Goal: Task Accomplishment & Management: Manage account settings

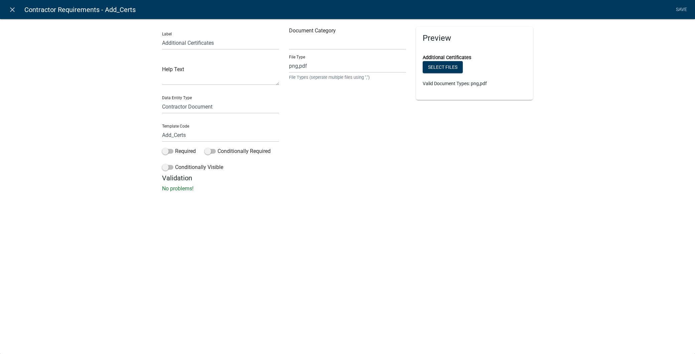
select select "contractor-document"
select select
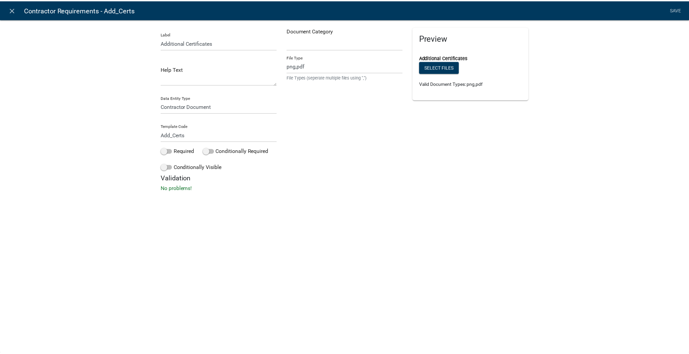
scroll to position [27, 0]
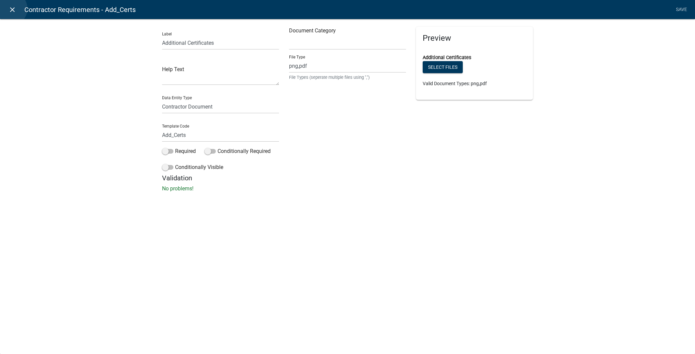
click at [10, 9] on icon "close" at bounding box center [12, 10] width 8 height 8
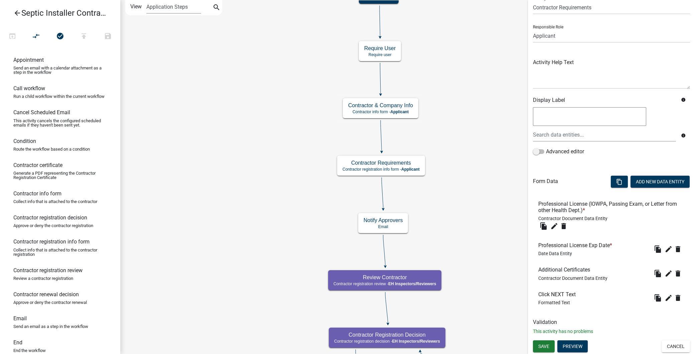
click at [14, 9] on icon "arrow_back" at bounding box center [17, 13] width 8 height 9
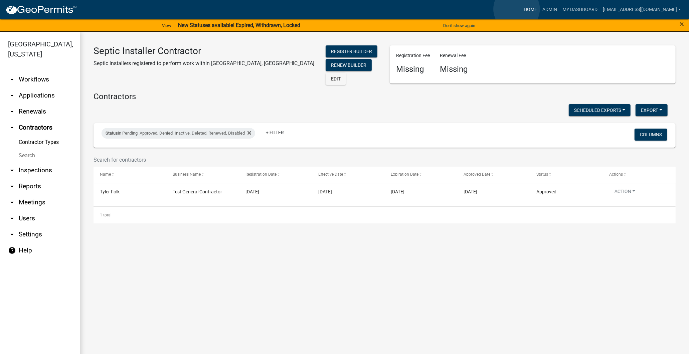
click at [521, 9] on link "Home" at bounding box center [530, 9] width 19 height 13
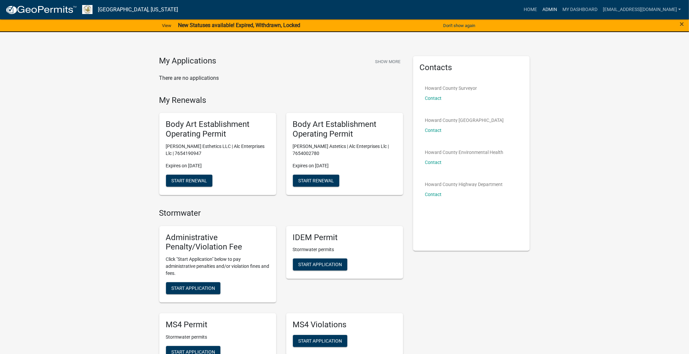
click at [540, 10] on link "Admin" at bounding box center [550, 9] width 20 height 13
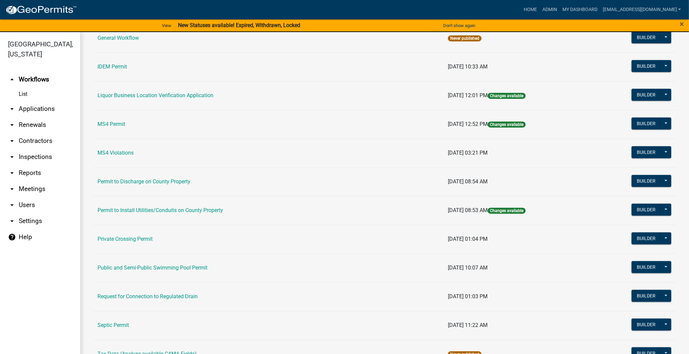
scroll to position [482, 0]
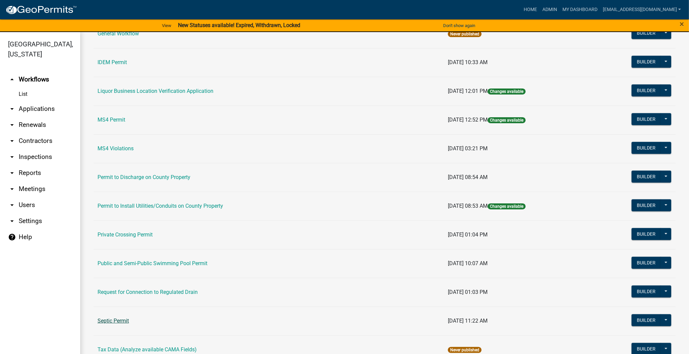
click at [122, 321] on link "Septic Permit" at bounding box center [113, 321] width 31 height 6
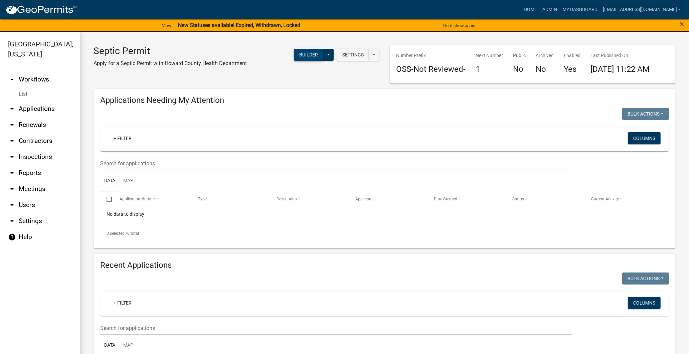
click at [317, 58] on button "Builder" at bounding box center [308, 55] width 29 height 12
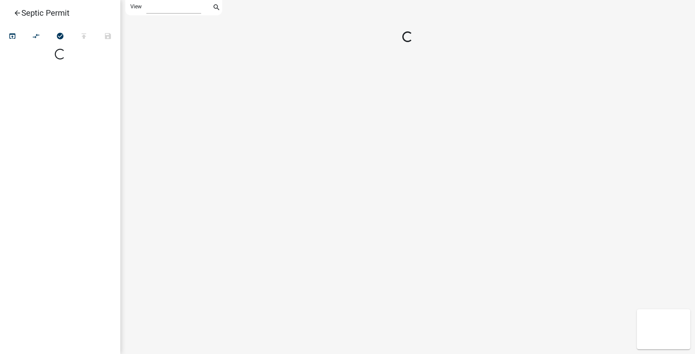
select select "1"
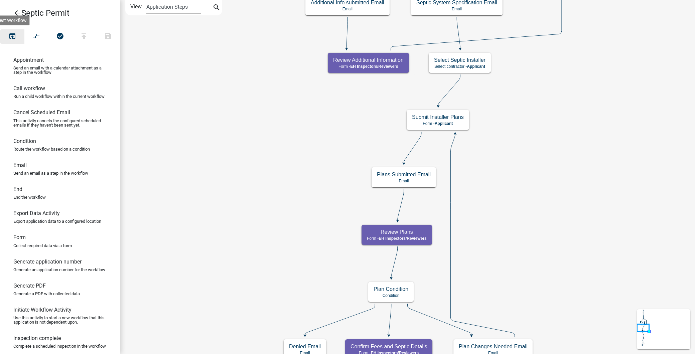
click at [14, 38] on icon "open_in_browser" at bounding box center [12, 36] width 8 height 9
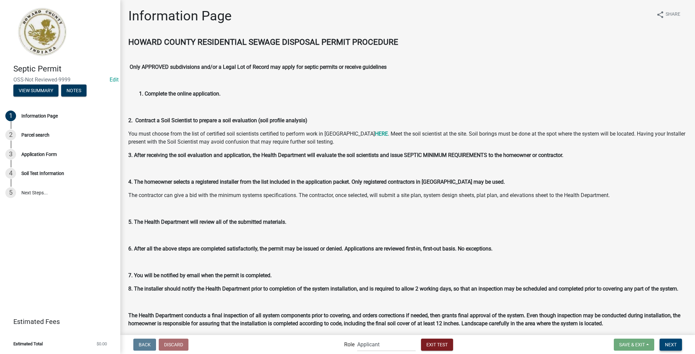
click at [674, 347] on span "Next" at bounding box center [671, 344] width 12 height 5
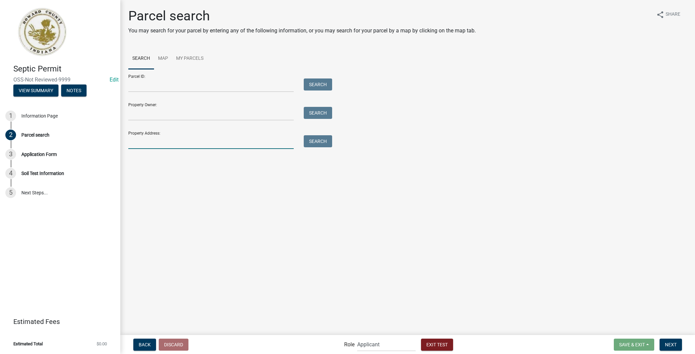
click at [201, 146] on input "Property Address:" at bounding box center [210, 142] width 165 height 14
type input "1016 Brentwood Dr"
click at [679, 348] on button "Next" at bounding box center [671, 345] width 22 height 12
click at [665, 341] on button "Next" at bounding box center [671, 345] width 22 height 12
click at [319, 142] on button "Search" at bounding box center [318, 141] width 28 height 12
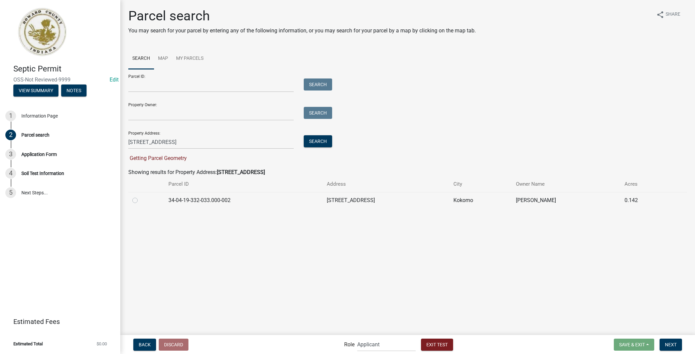
click at [135, 196] on div at bounding box center [146, 200] width 28 height 8
click at [140, 196] on label at bounding box center [140, 196] width 0 height 0
click at [140, 200] on input "radio" at bounding box center [142, 198] width 4 height 4
radio input "true"
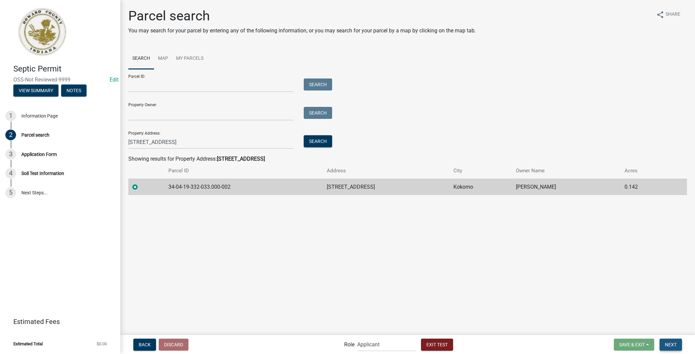
click at [680, 341] on button "Next" at bounding box center [671, 345] width 22 height 12
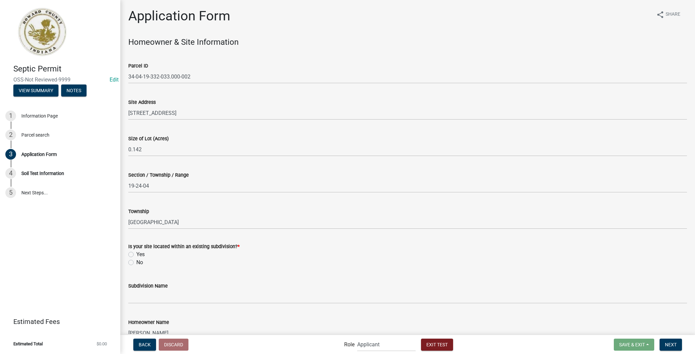
scroll to position [74, 0]
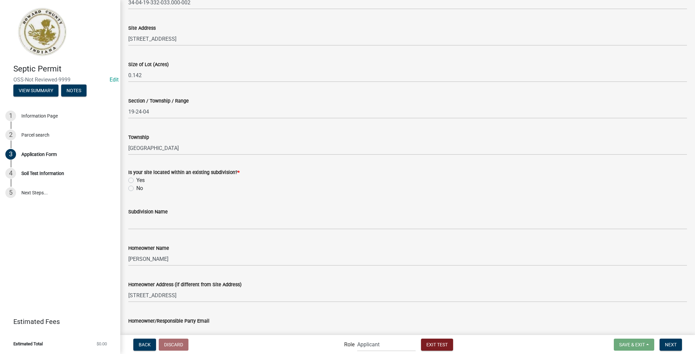
click at [136, 181] on label "Yes" at bounding box center [140, 180] width 8 height 8
click at [136, 181] on input "Yes" at bounding box center [138, 178] width 4 height 4
radio input "true"
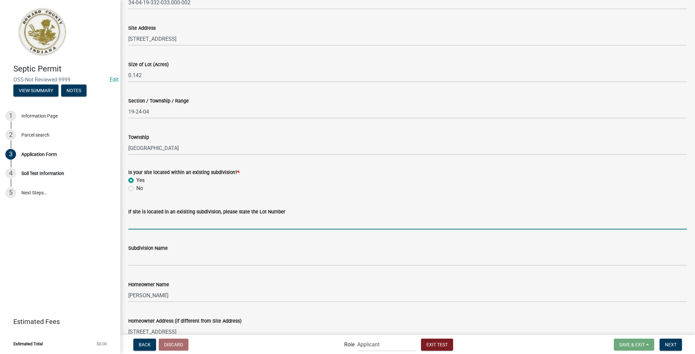
click at [175, 225] on input "If site is located in an exisiting subdivision, please state the Lot Number" at bounding box center [407, 223] width 559 height 14
type input "34"
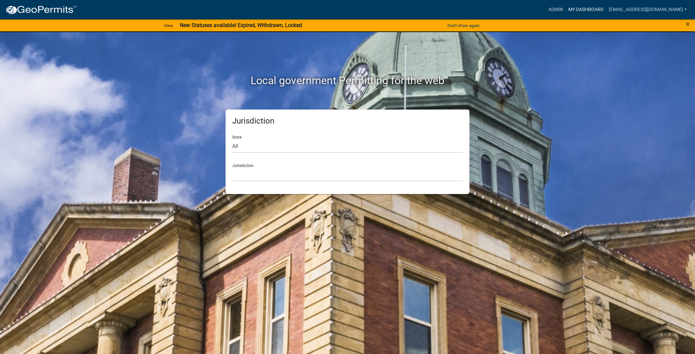
click at [566, 7] on link "My Dashboard" at bounding box center [586, 9] width 40 height 13
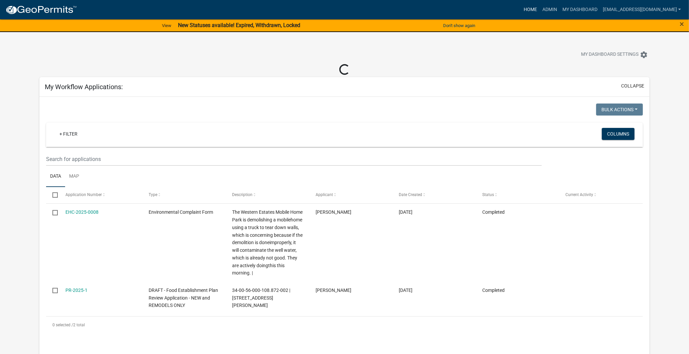
click at [521, 7] on link "Home" at bounding box center [530, 9] width 19 height 13
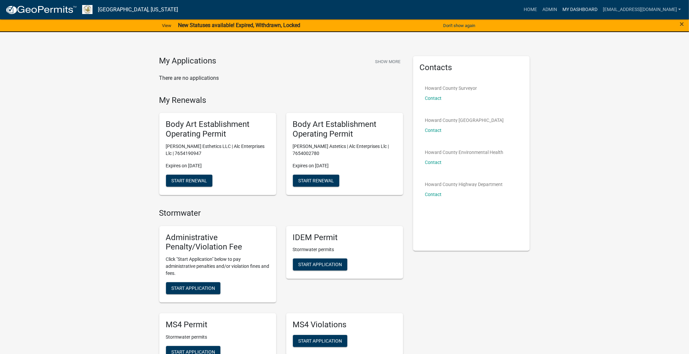
click at [560, 11] on link "My Dashboard" at bounding box center [580, 9] width 40 height 13
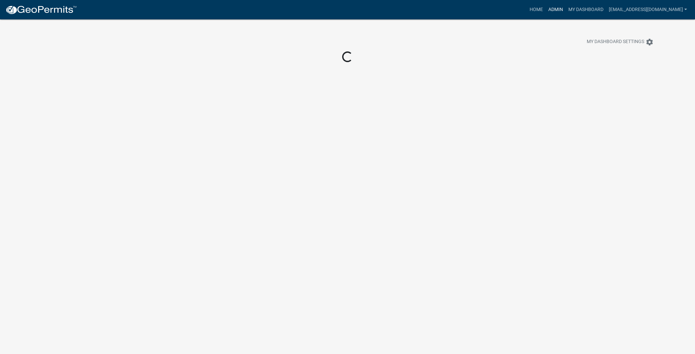
click at [546, 9] on link "Admin" at bounding box center [556, 9] width 20 height 13
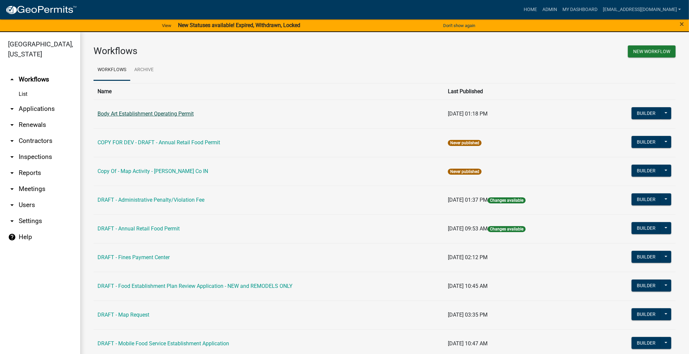
click at [161, 115] on link "Body Art Establishment Operating Permit" at bounding box center [146, 114] width 96 height 6
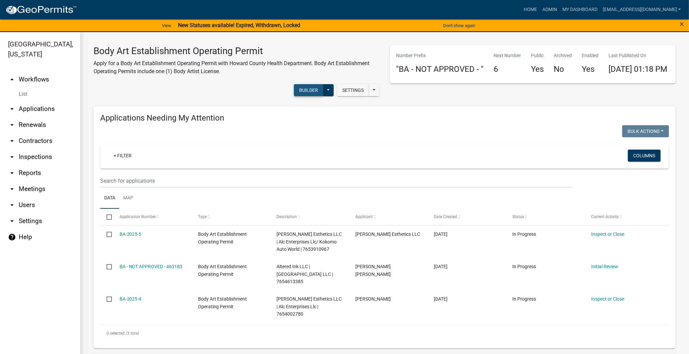
click at [311, 93] on button "Builder" at bounding box center [308, 90] width 29 height 12
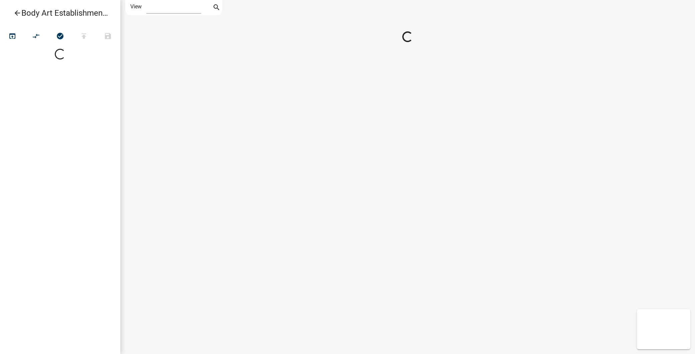
select select "1"
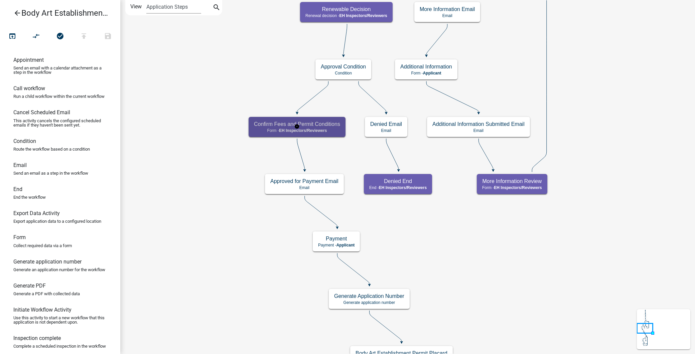
click at [317, 132] on span "EH Inspectors/Reviewers" at bounding box center [303, 130] width 48 height 5
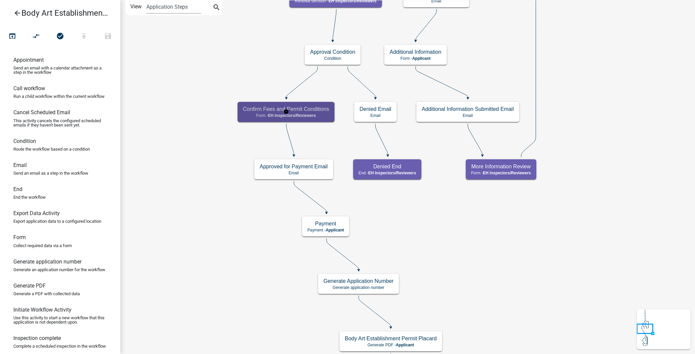
click at [310, 113] on span "EH Inspectors/Reviewers" at bounding box center [292, 115] width 48 height 5
select select "C31B5D90-9A1B-409C-8A96-CB1DC1AB168B"
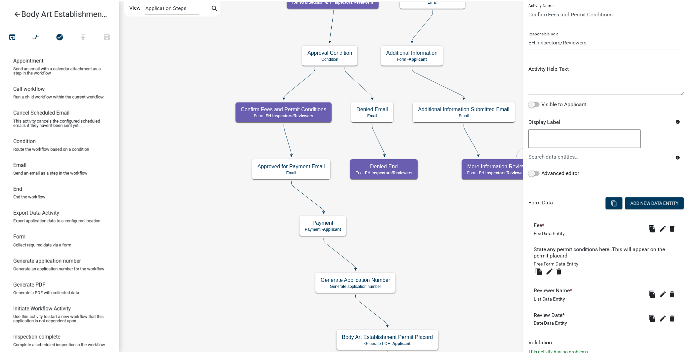
scroll to position [43, 0]
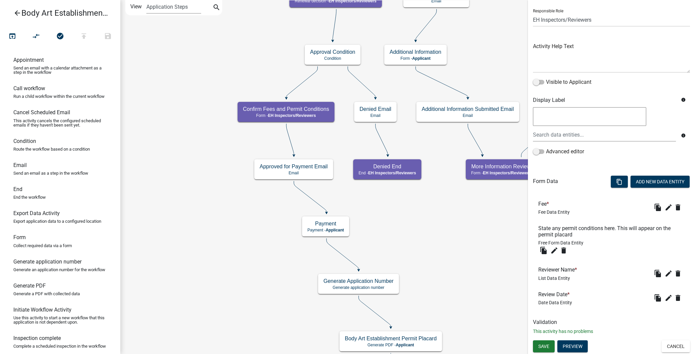
click at [668, 277] on div "file_copy edit delete" at bounding box center [669, 273] width 32 height 11
click at [665, 275] on icon "edit" at bounding box center [669, 274] width 8 height 8
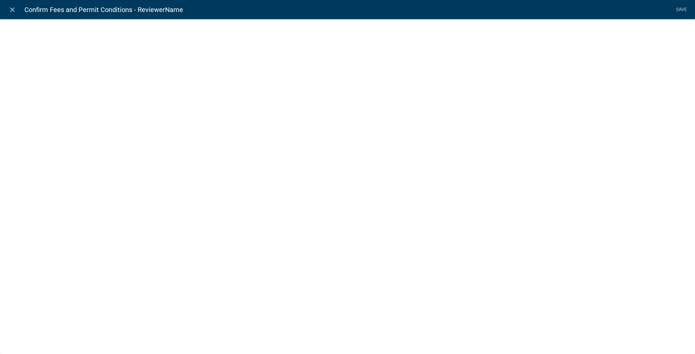
select select "list-data"
select select "custom-list-9b3f139a-dd2b-49cc-9e17-bedd52cfda59"
select select
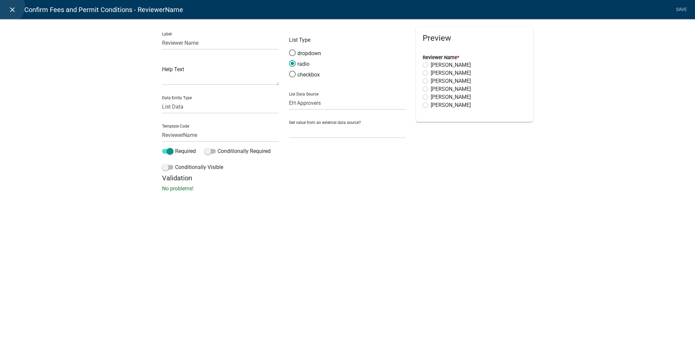
click at [8, 7] on icon "close" at bounding box center [12, 10] width 8 height 8
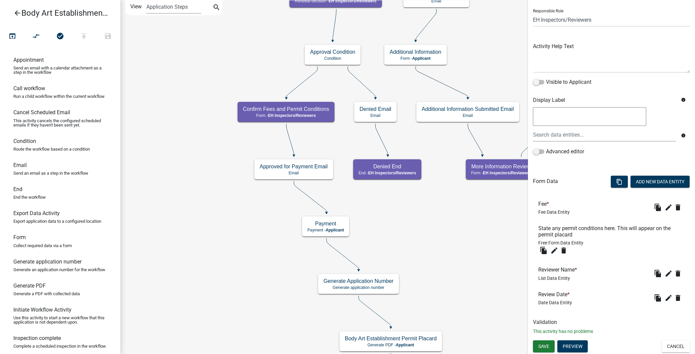
click at [18, 12] on icon "arrow_back" at bounding box center [17, 13] width 8 height 9
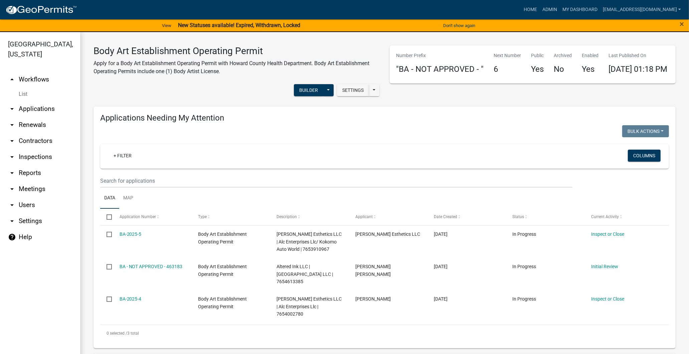
click at [31, 186] on link "arrow_drop_down Meetings" at bounding box center [40, 189] width 80 height 16
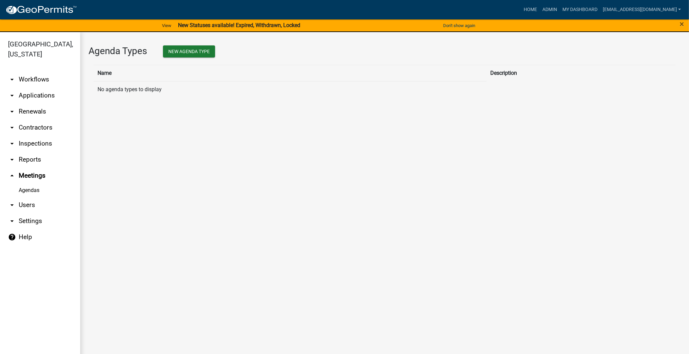
click at [25, 203] on link "arrow_drop_down Users" at bounding box center [40, 205] width 80 height 16
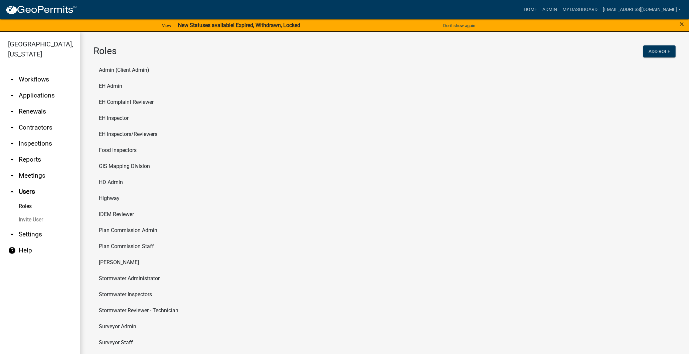
click at [32, 142] on link "arrow_drop_down Inspections" at bounding box center [40, 144] width 80 height 16
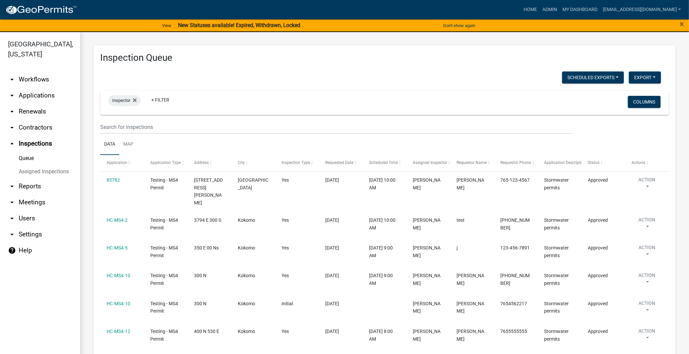
click at [34, 128] on link "arrow_drop_down Contractors" at bounding box center [40, 128] width 80 height 16
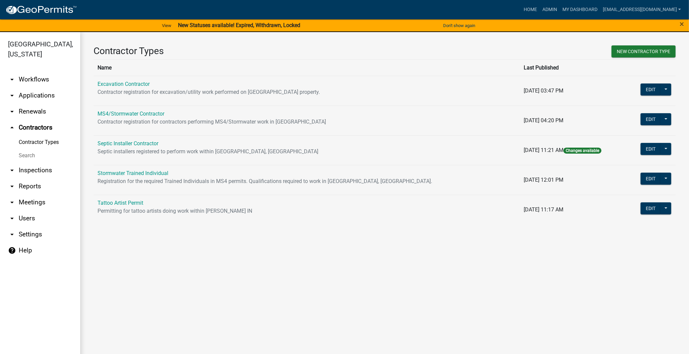
click at [32, 111] on link "arrow_drop_down Renewals" at bounding box center [40, 112] width 80 height 16
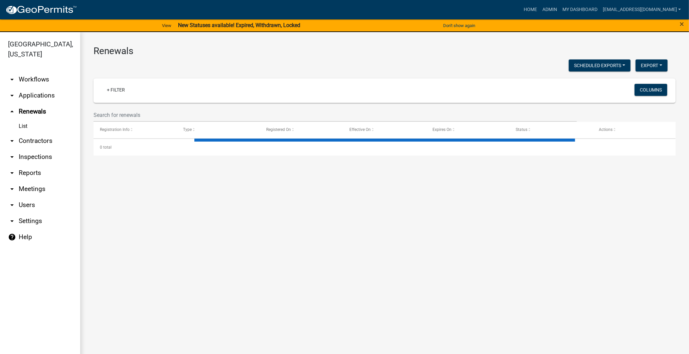
click at [34, 98] on link "arrow_drop_down Applications" at bounding box center [40, 96] width 80 height 16
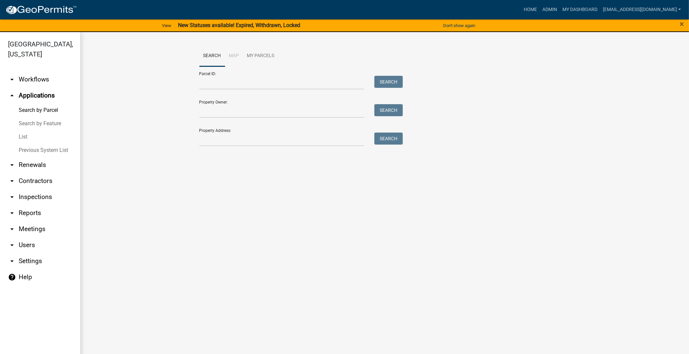
click at [30, 84] on link "arrow_drop_down Workflows" at bounding box center [40, 80] width 80 height 16
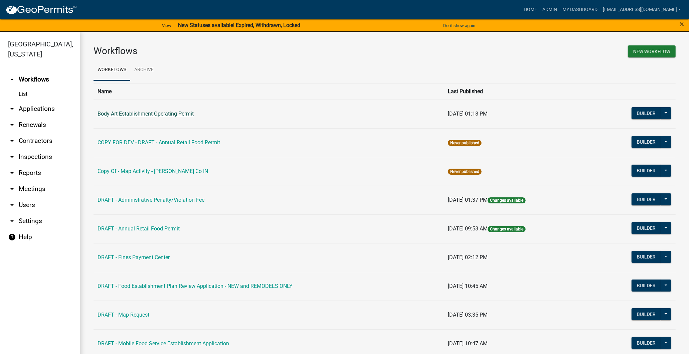
click at [142, 115] on link "Body Art Establishment Operating Permit" at bounding box center [146, 114] width 96 height 6
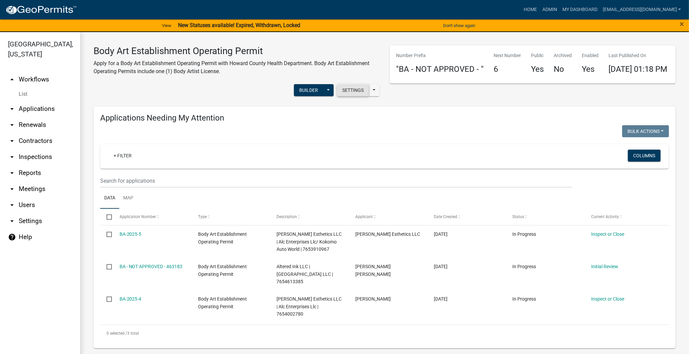
click at [351, 88] on button "Settings" at bounding box center [353, 90] width 32 height 12
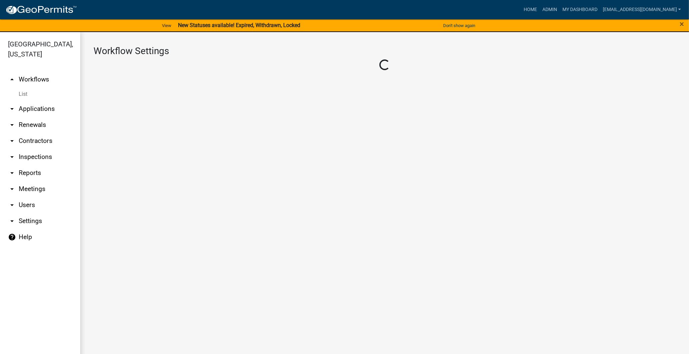
select select "1"
select select "59c43f69-6cd4-4167-9837-dbeca8800153"
select select "4"
select select "1: Object"
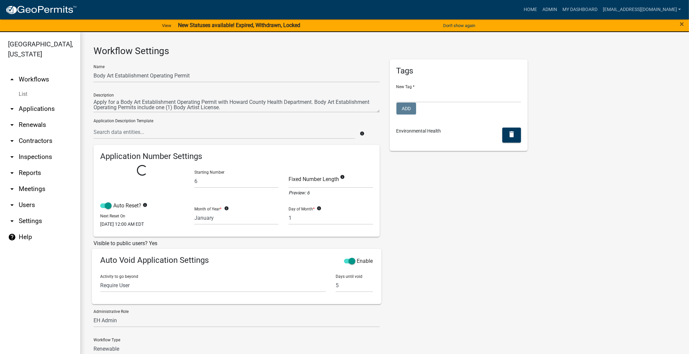
select select "0: f8cf8996-6858-4084-a361-1f0735eeac4f"
select select
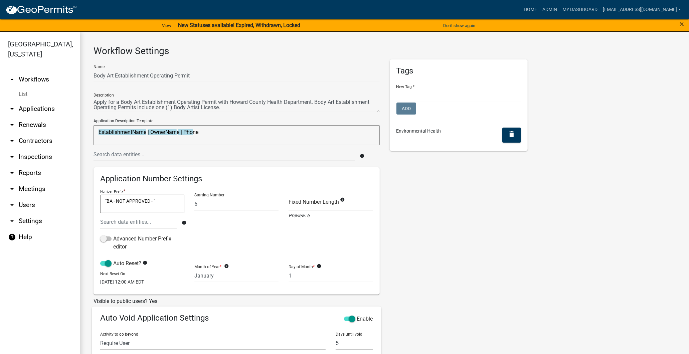
click at [28, 93] on link "List" at bounding box center [40, 94] width 80 height 13
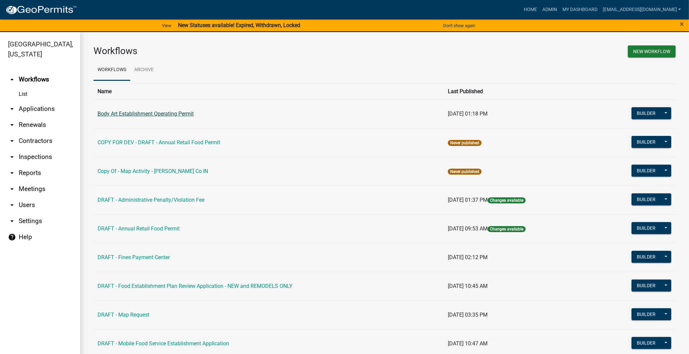
click at [169, 115] on link "Body Art Establishment Operating Permit" at bounding box center [146, 114] width 96 height 6
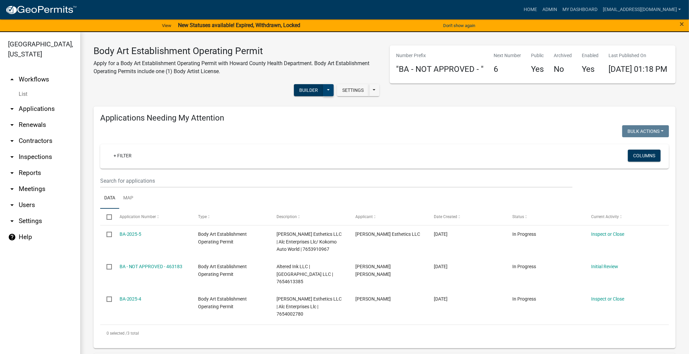
click at [325, 90] on button at bounding box center [328, 90] width 11 height 12
click at [380, 139] on div at bounding box center [240, 132] width 290 height 14
click at [29, 210] on link "arrow_drop_down Users" at bounding box center [40, 205] width 80 height 16
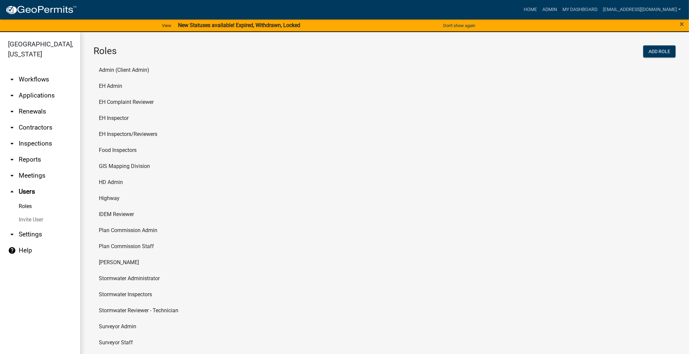
click at [27, 236] on link "arrow_drop_down Settings" at bounding box center [40, 235] width 80 height 16
select select "IN"
select select "Eastern Standard Time"
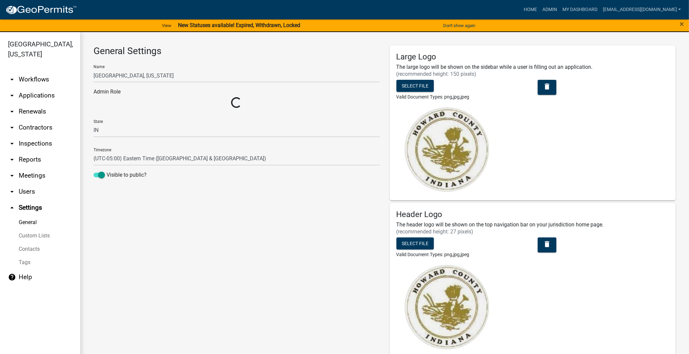
select select "9c9deb39-280e-482d-88ce-bc094a2fb335"
click at [37, 238] on link "Custom Lists" at bounding box center [40, 235] width 80 height 13
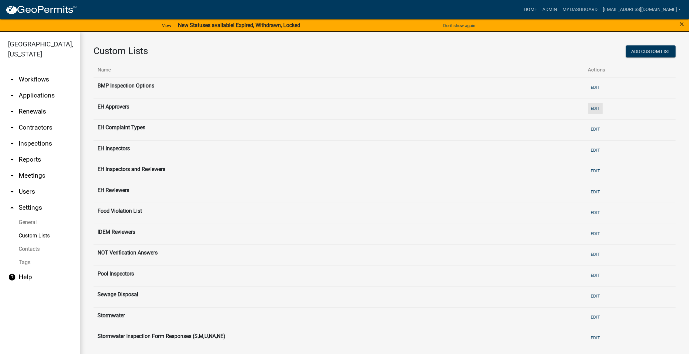
click at [594, 109] on button "Edit" at bounding box center [595, 108] width 15 height 11
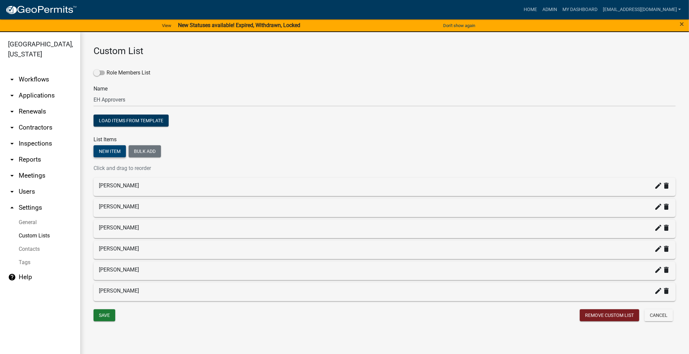
click at [123, 150] on button "New item" at bounding box center [110, 151] width 32 height 12
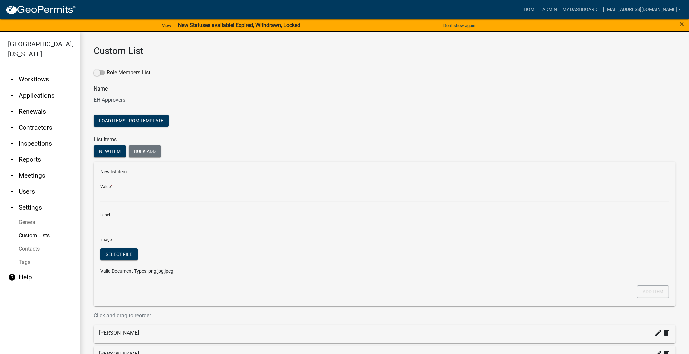
click at [145, 188] on div "Value *" at bounding box center [384, 190] width 569 height 23
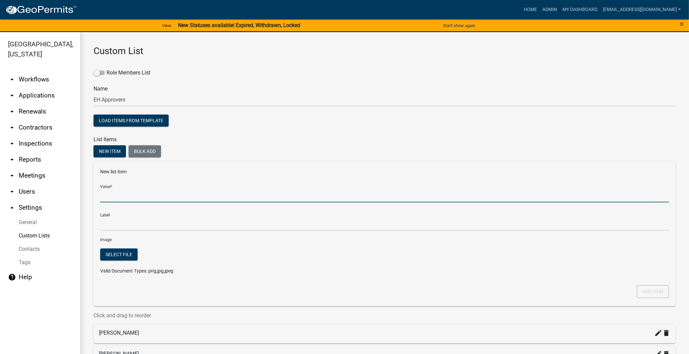
click at [145, 195] on input "Value *" at bounding box center [384, 196] width 569 height 14
type input "[EMAIL_ADDRESS][PERSON_NAME][DOMAIN_NAME]"
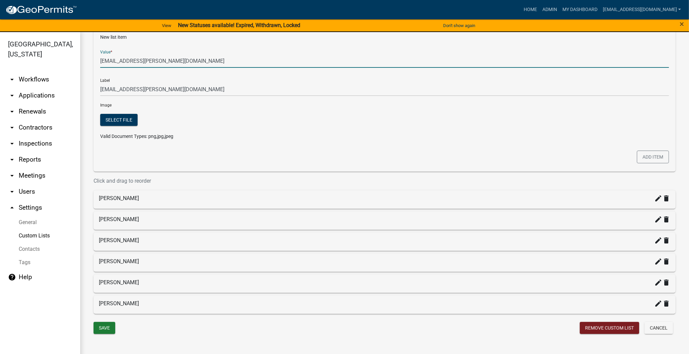
scroll to position [23, 0]
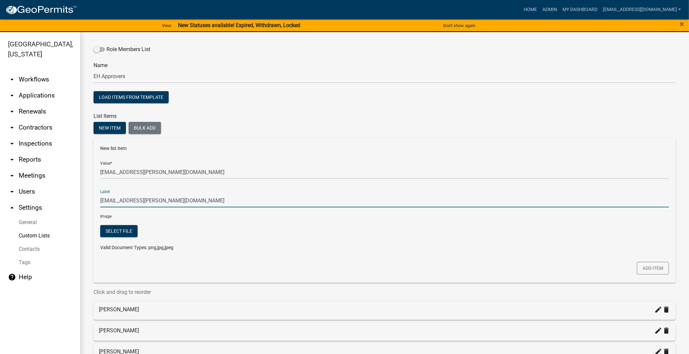
drag, startPoint x: 201, startPoint y: 194, endPoint x: -62, endPoint y: 199, distance: 264.0
click at [0, 199] on html "Internet Explorer does NOT work with GeoPermits. Get a new browser for more sec…" at bounding box center [344, 177] width 689 height 354
type input "[PERSON_NAME]"
click at [653, 265] on button "Add item" at bounding box center [653, 268] width 32 height 13
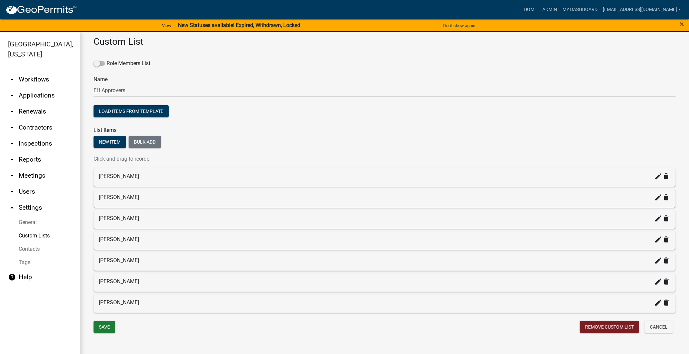
scroll to position [8, 0]
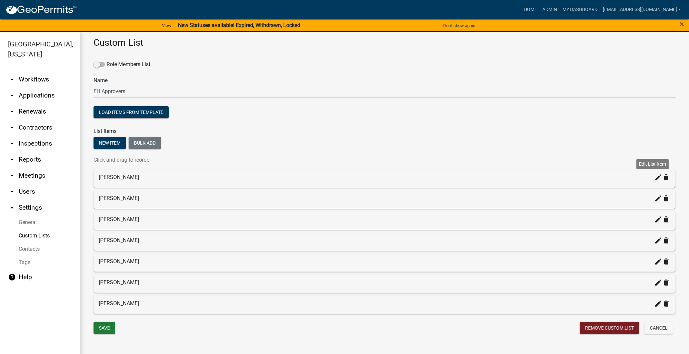
click at [655, 173] on icon "create" at bounding box center [659, 177] width 8 height 8
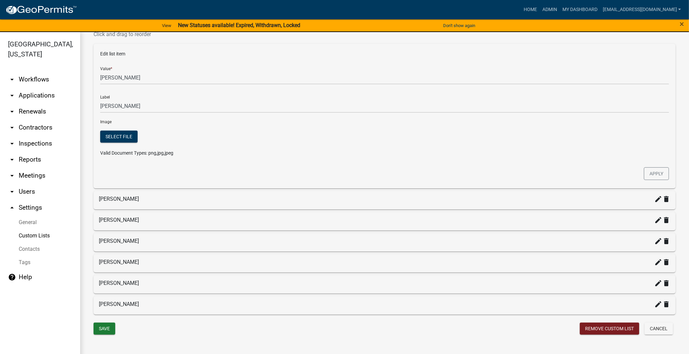
scroll to position [135, 0]
click at [655, 198] on icon "create" at bounding box center [659, 198] width 8 height 8
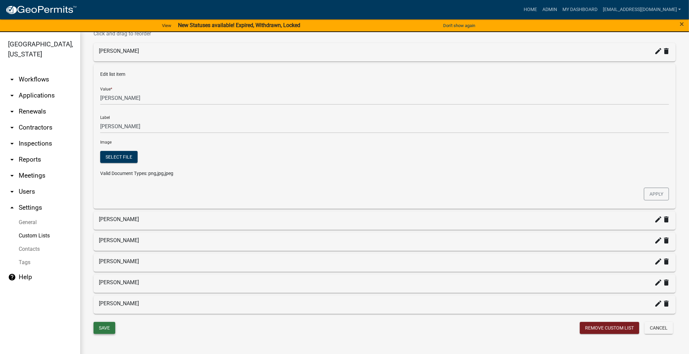
click at [109, 325] on button "Save" at bounding box center [105, 328] width 22 height 12
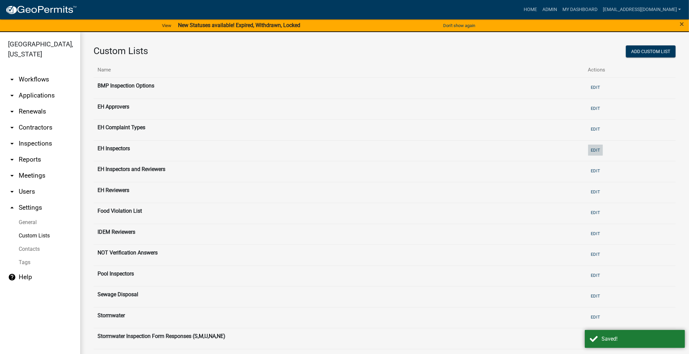
click at [595, 147] on button "Edit" at bounding box center [595, 150] width 15 height 11
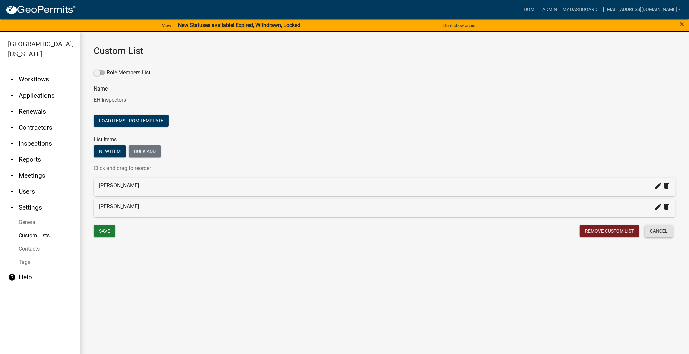
click at [669, 229] on button "Cancel" at bounding box center [659, 231] width 28 height 12
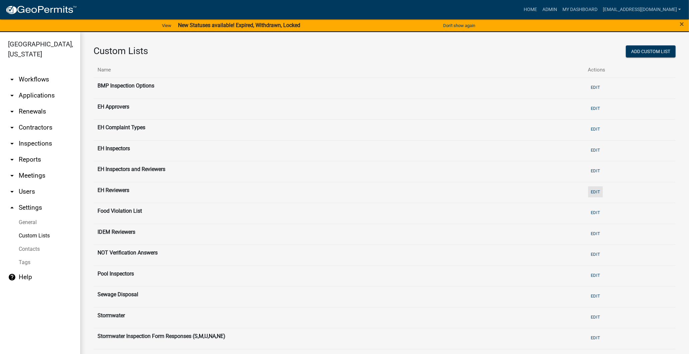
click at [590, 192] on button "Edit" at bounding box center [595, 191] width 15 height 11
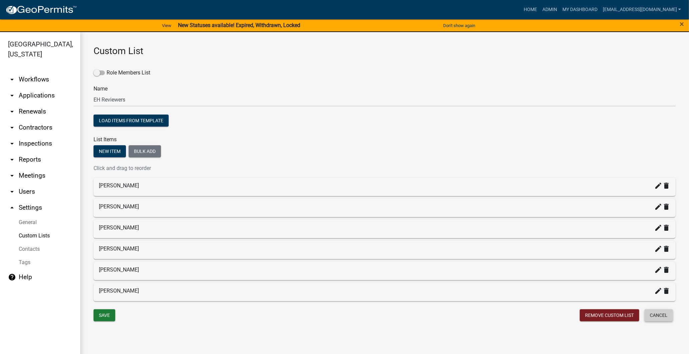
click at [667, 316] on button "Cancel" at bounding box center [659, 315] width 28 height 12
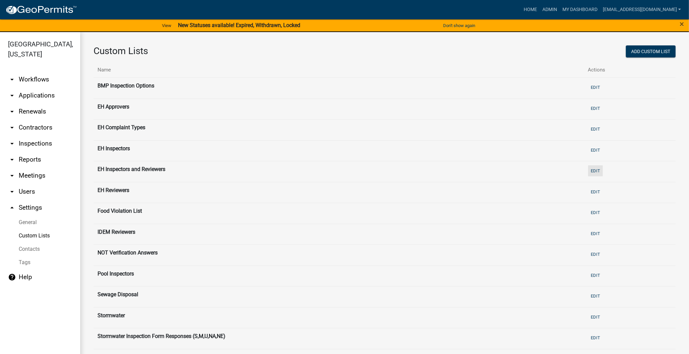
click at [592, 166] on button "Edit" at bounding box center [595, 170] width 15 height 11
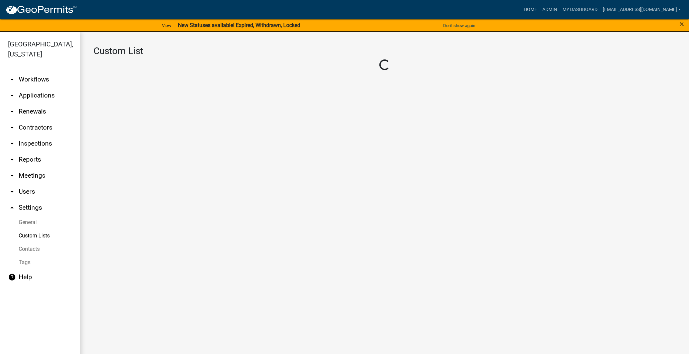
select select "14: c31b5d90-9a1b-409c-8a96-cb1dc1ab168b"
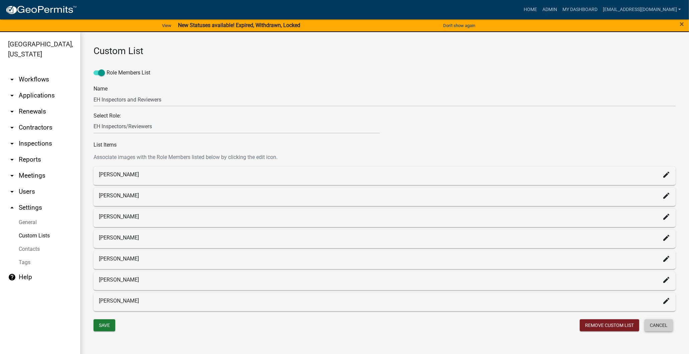
click at [665, 328] on button "Cancel" at bounding box center [659, 325] width 28 height 12
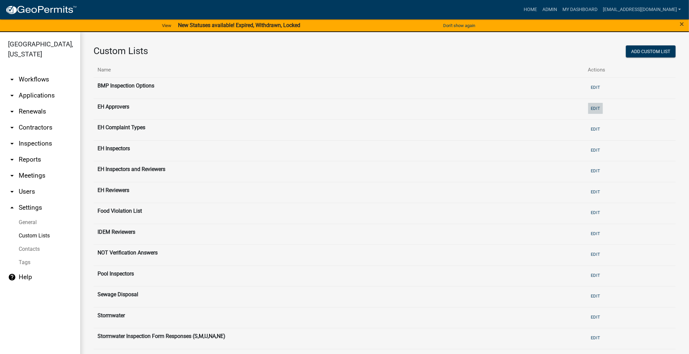
click at [592, 106] on button "Edit" at bounding box center [595, 108] width 15 height 11
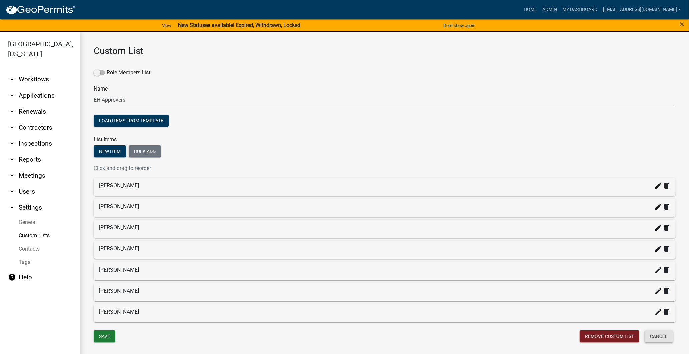
click at [659, 333] on button "Cancel" at bounding box center [659, 336] width 28 height 12
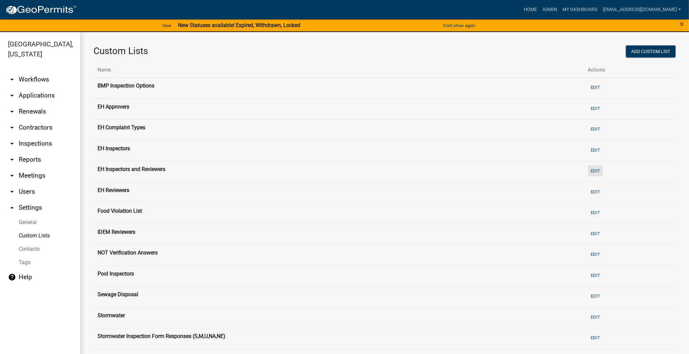
click at [589, 167] on button "Edit" at bounding box center [595, 170] width 15 height 11
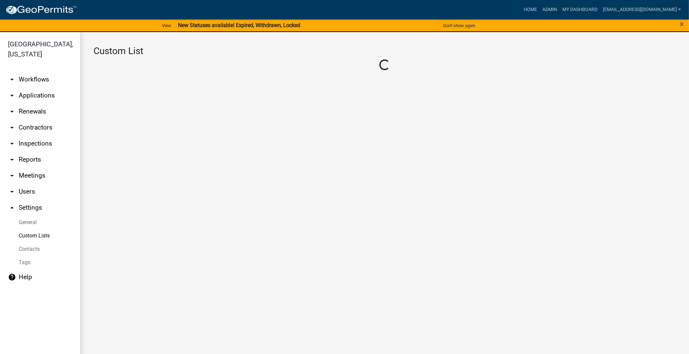
select select "14: c31b5d90-9a1b-409c-8a96-cb1dc1ab168b"
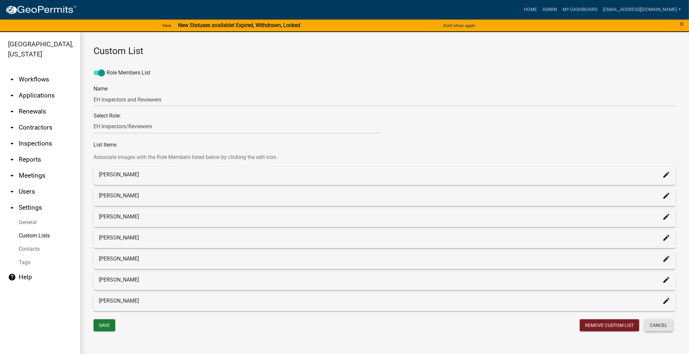
click at [667, 325] on button "Cancel" at bounding box center [659, 325] width 28 height 12
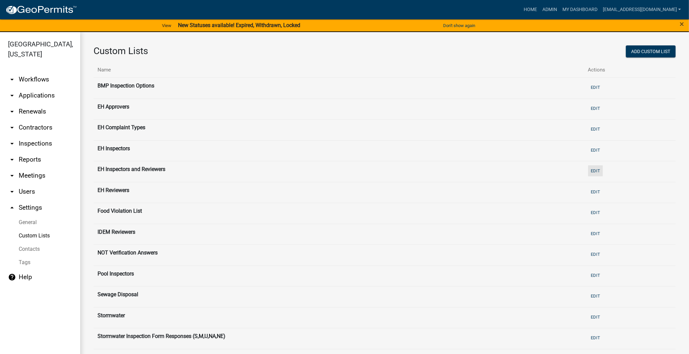
click at [589, 171] on button "Edit" at bounding box center [595, 170] width 15 height 11
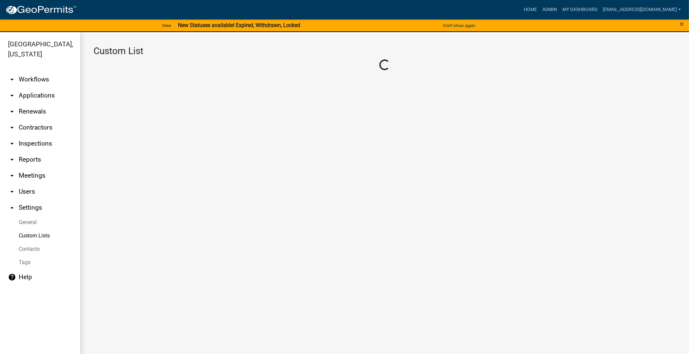
select select "14: c31b5d90-9a1b-409c-8a96-cb1dc1ab168b"
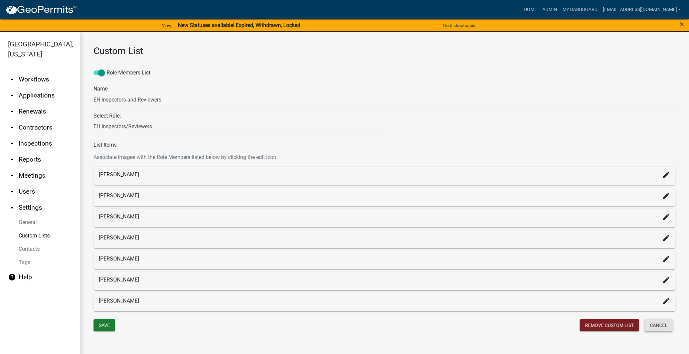
click at [661, 321] on button "Cancel" at bounding box center [659, 325] width 28 height 12
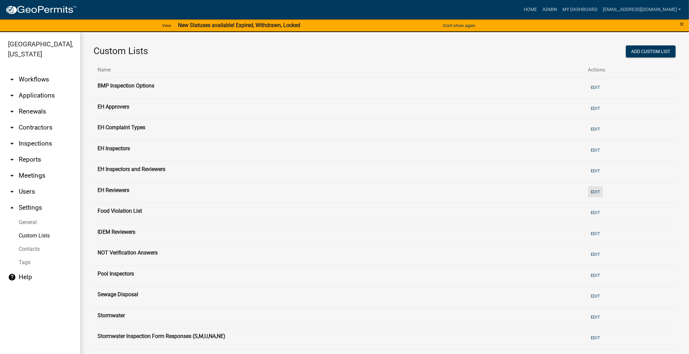
click at [594, 192] on button "Edit" at bounding box center [595, 191] width 15 height 11
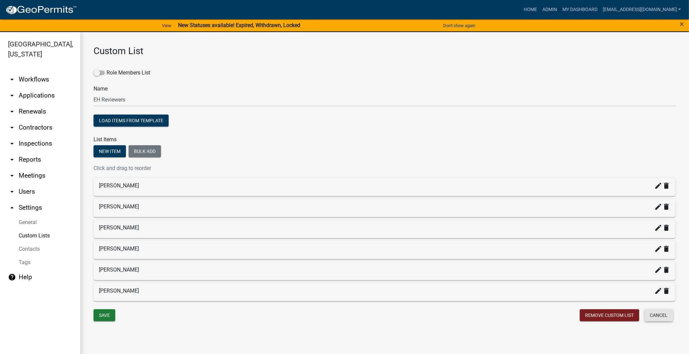
click at [651, 315] on button "Cancel" at bounding box center [659, 315] width 28 height 12
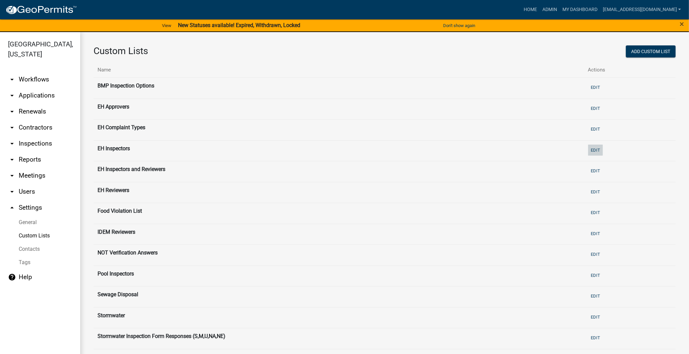
click at [592, 149] on button "Edit" at bounding box center [595, 150] width 15 height 11
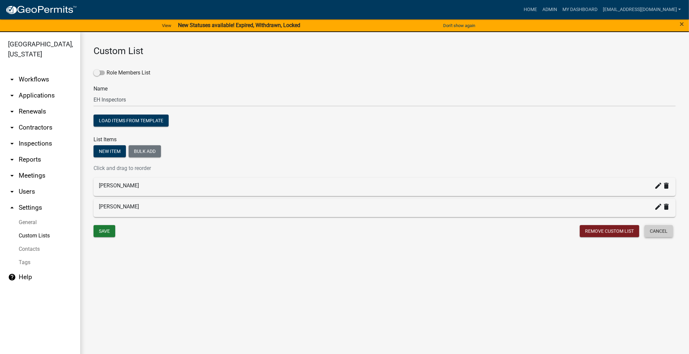
click at [651, 228] on button "Cancel" at bounding box center [659, 231] width 28 height 12
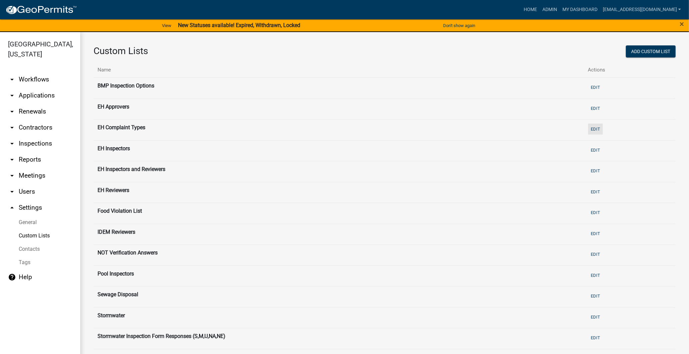
click at [595, 129] on button "Edit" at bounding box center [595, 129] width 15 height 11
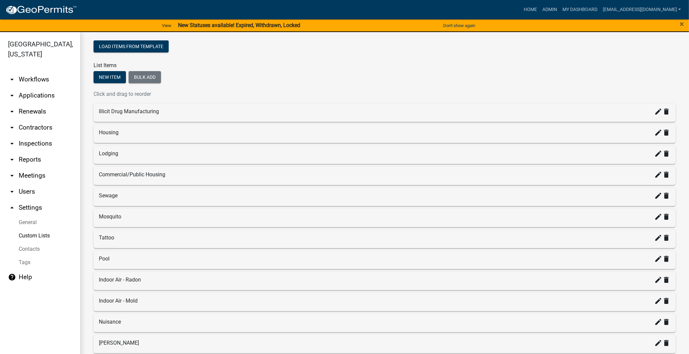
scroll to position [155, 0]
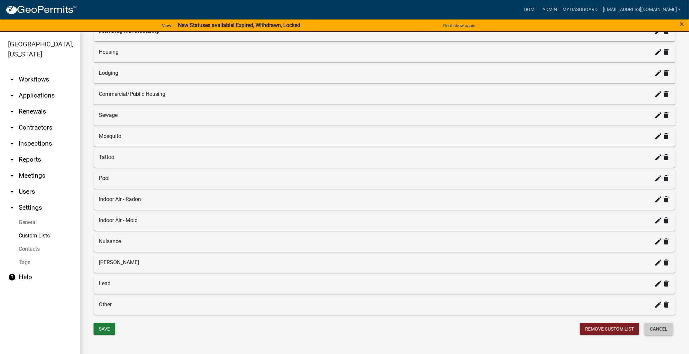
click at [655, 328] on button "Cancel" at bounding box center [659, 329] width 28 height 12
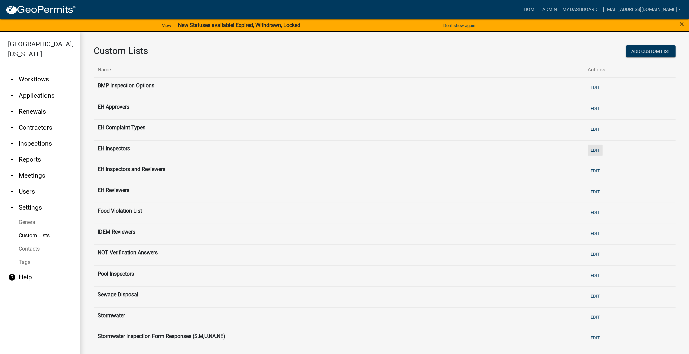
click at [592, 150] on button "Edit" at bounding box center [595, 150] width 15 height 11
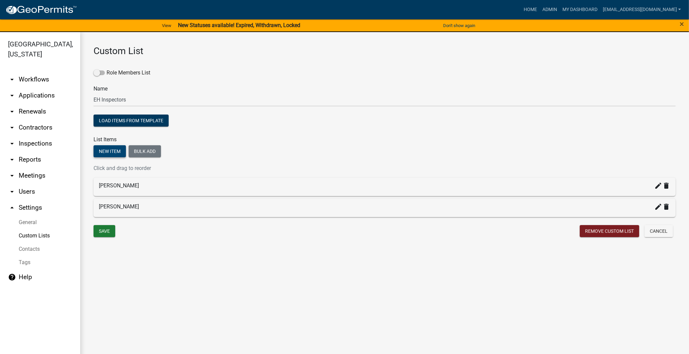
click at [118, 153] on button "New item" at bounding box center [110, 151] width 32 height 12
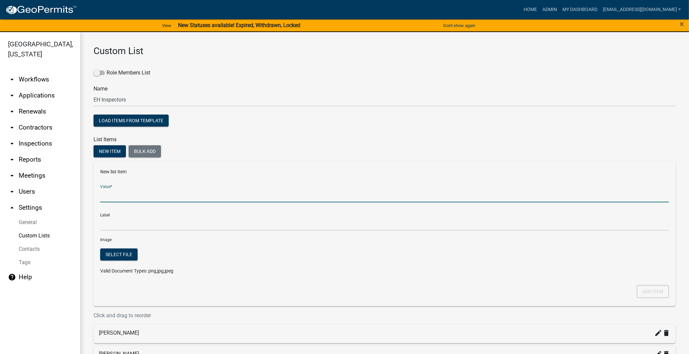
click at [139, 199] on input "Value *" at bounding box center [384, 196] width 569 height 14
type input "[EMAIL_ADDRESS][PERSON_NAME][DOMAIN_NAME]"
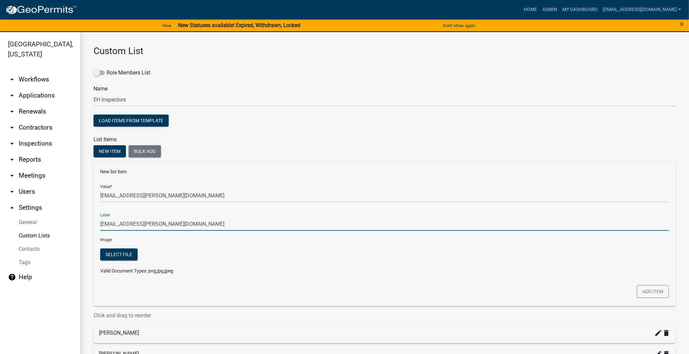
drag, startPoint x: 202, startPoint y: 223, endPoint x: -79, endPoint y: 214, distance: 281.1
click at [0, 214] on html "Internet Explorer does NOT work with GeoPermits. Get a new browser for more sec…" at bounding box center [344, 177] width 689 height 354
type input "[PERSON_NAME]"
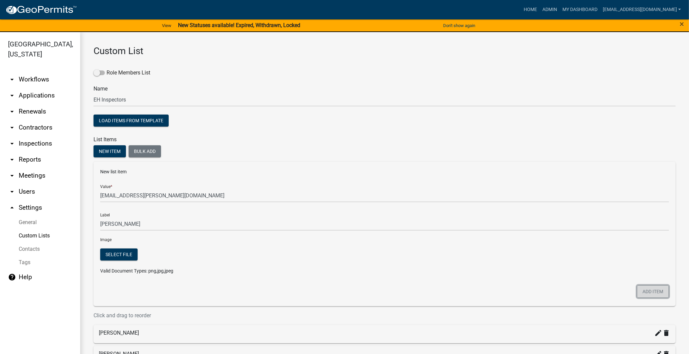
click at [659, 292] on button "Add item" at bounding box center [653, 291] width 32 height 13
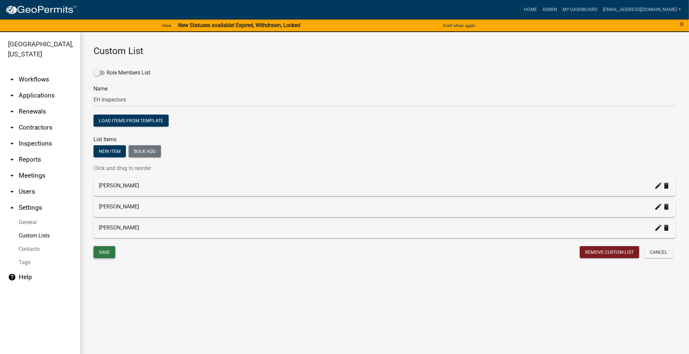
click at [98, 252] on button "Save" at bounding box center [105, 252] width 22 height 12
